Goal: Find specific page/section: Find specific page/section

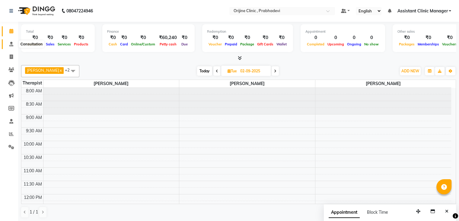
scroll to position [82, 0]
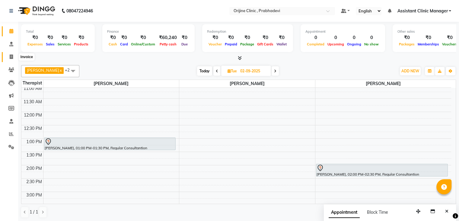
click at [11, 58] on icon at bounding box center [11, 56] width 3 height 5
select select "service"
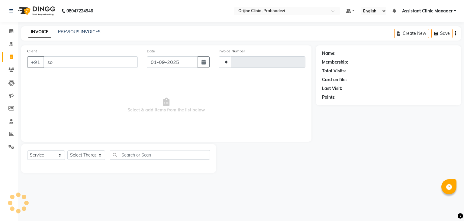
type input "son"
type input "0001"
type input "sona"
select select "8675"
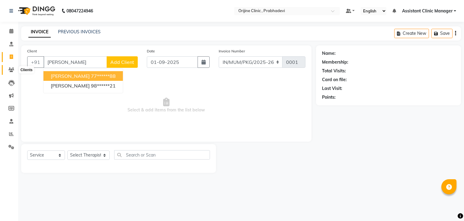
type input "[PERSON_NAME]"
click at [9, 66] on span at bounding box center [11, 69] width 11 height 7
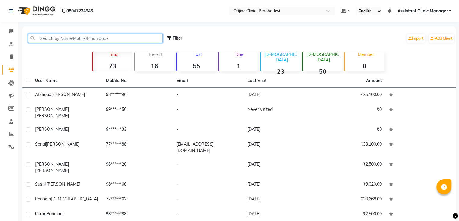
click at [92, 38] on input "text" at bounding box center [95, 38] width 135 height 9
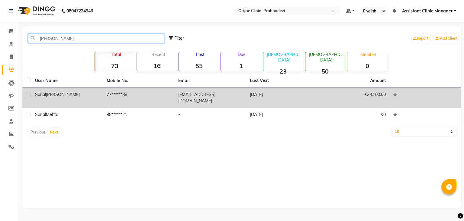
type input "[PERSON_NAME]"
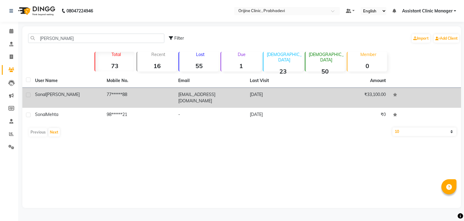
click at [77, 91] on div "[PERSON_NAME]" at bounding box center [67, 94] width 64 height 6
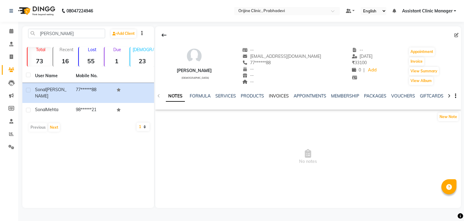
click at [272, 97] on link "INVOICES" at bounding box center [279, 95] width 20 height 5
